Goal: Navigation & Orientation: Go to known website

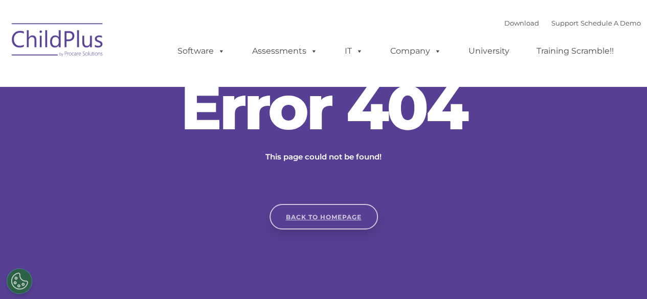
click at [352, 219] on link "Back to homepage" at bounding box center [324, 217] width 109 height 26
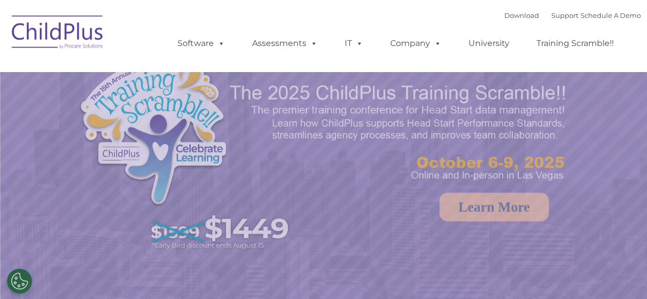
select select "MEDIUM"
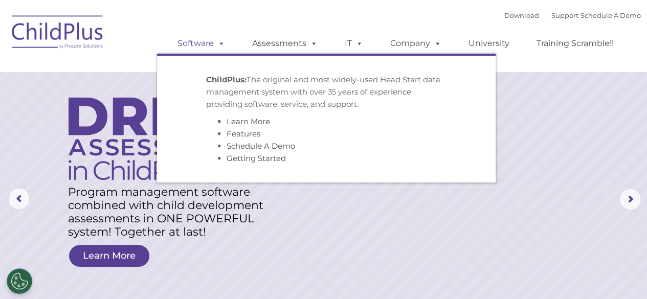
click at [189, 46] on link "Software" at bounding box center [201, 43] width 68 height 20
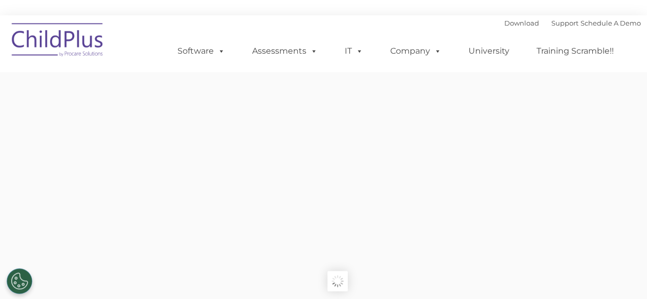
type input ""
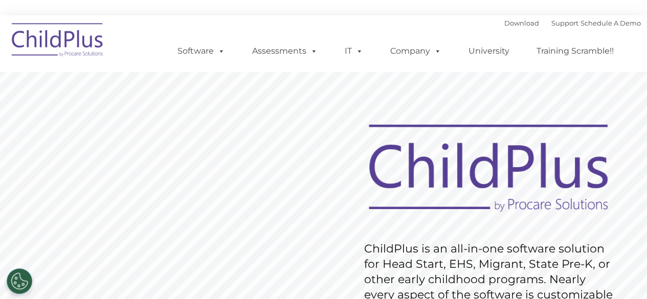
click at [94, 27] on img at bounding box center [58, 41] width 102 height 51
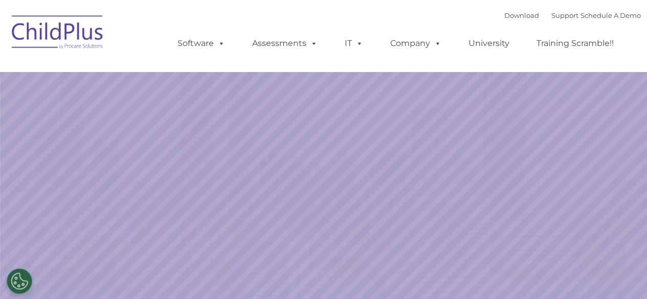
select select "MEDIUM"
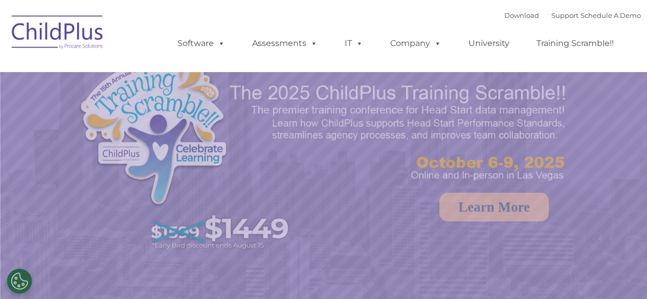
select select "MEDIUM"
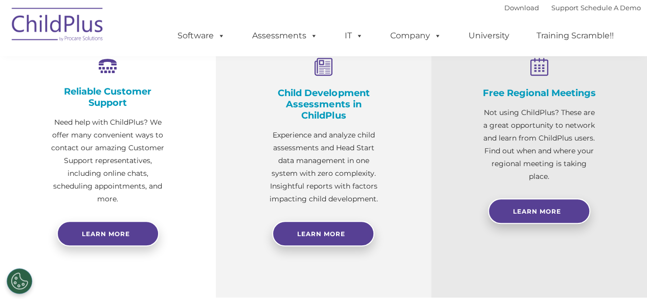
scroll to position [141, 0]
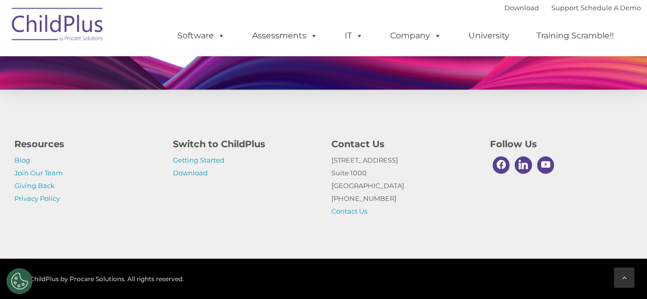
scroll to position [1053, 0]
